Goal: Find specific page/section: Find specific page/section

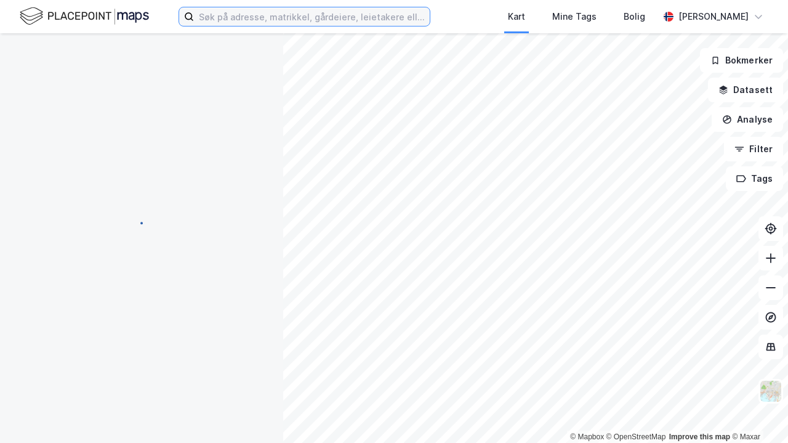
click at [272, 18] on input at bounding box center [312, 16] width 236 height 18
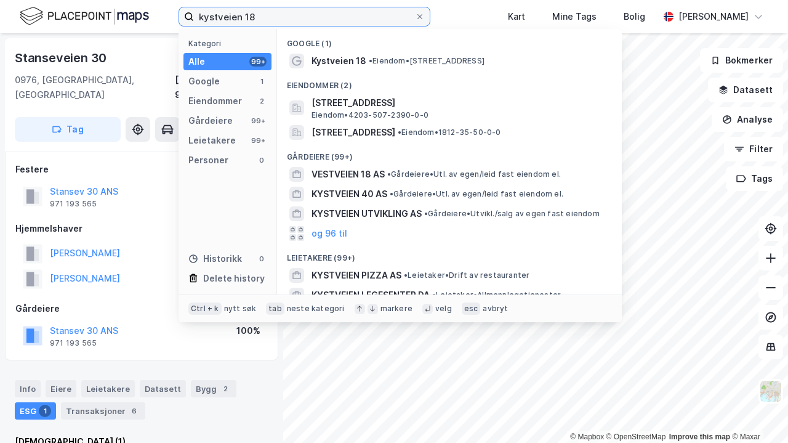
type input "kystveien 18"
click at [316, 98] on span "[STREET_ADDRESS]" at bounding box center [460, 102] width 296 height 15
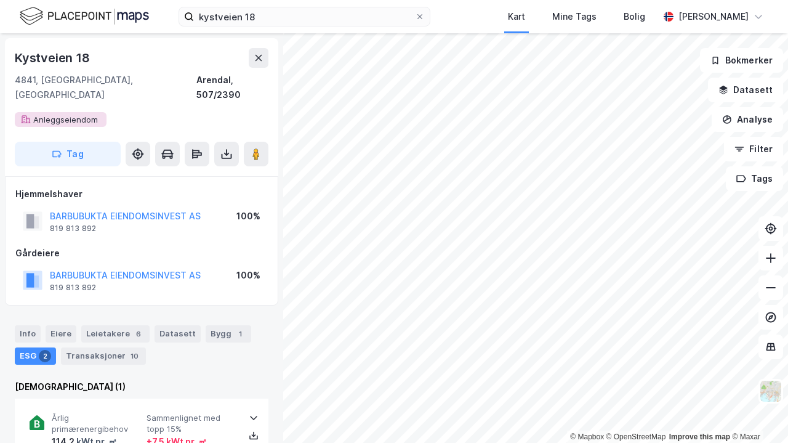
click at [260, 148] on image at bounding box center [255, 154] width 7 height 12
click at [105, 325] on div "Leietakere 6" at bounding box center [115, 333] width 68 height 17
